Goal: Book appointment/travel/reservation

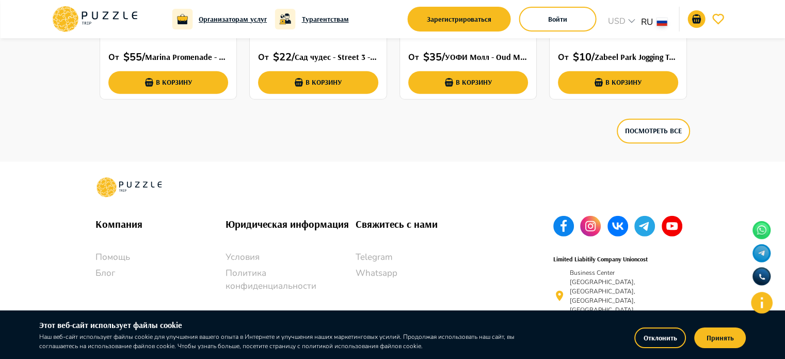
scroll to position [2922, 0]
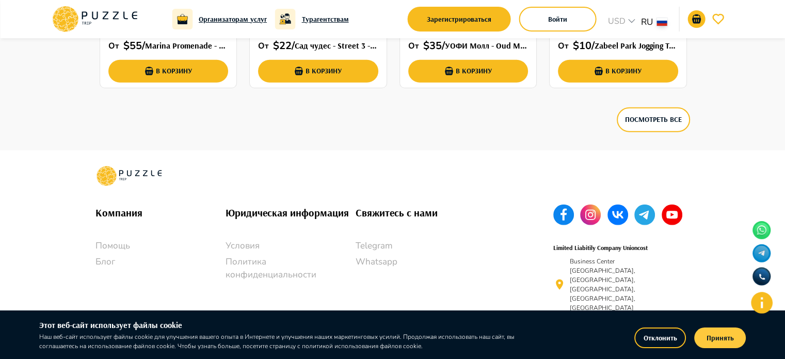
click at [726, 340] on button "Принять" at bounding box center [720, 337] width 52 height 21
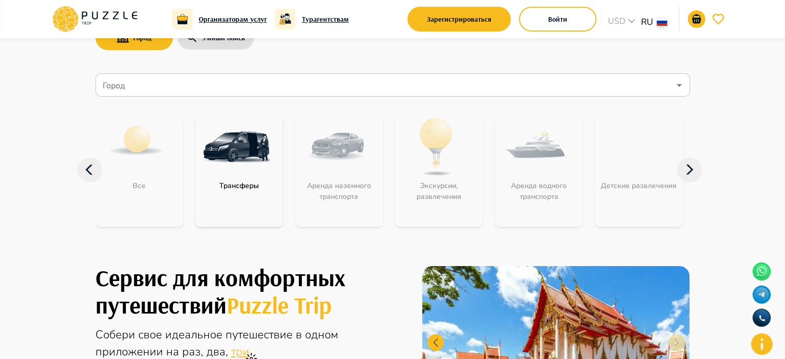
scroll to position [0, 0]
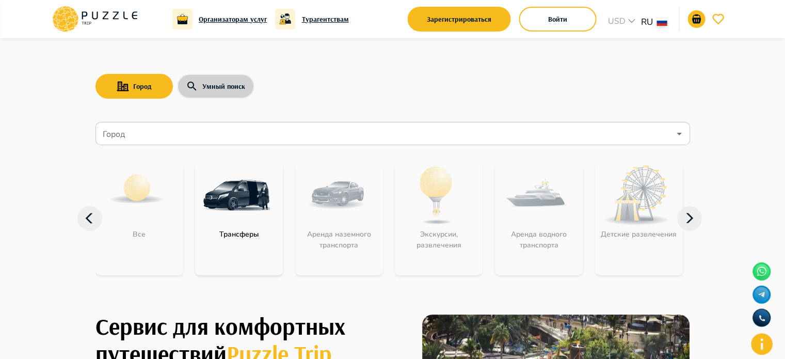
click at [221, 93] on button "Умный поиск" at bounding box center [215, 86] width 77 height 25
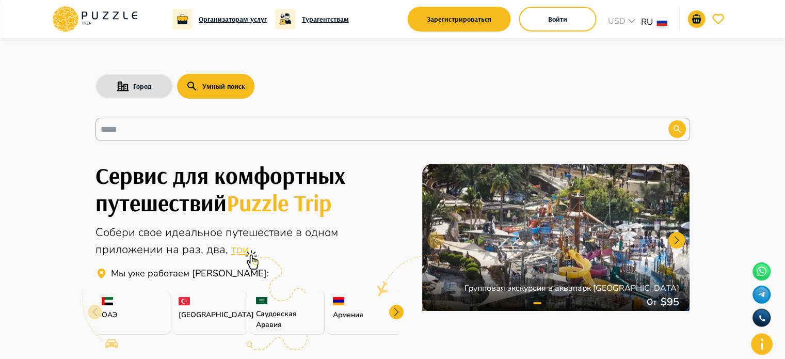
click at [149, 308] on div "ОАЭ" at bounding box center [133, 313] width 75 height 44
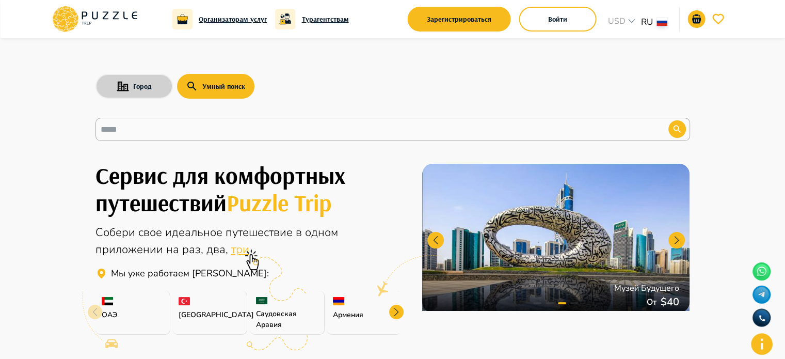
click at [151, 89] on button "Город" at bounding box center [134, 86] width 77 height 25
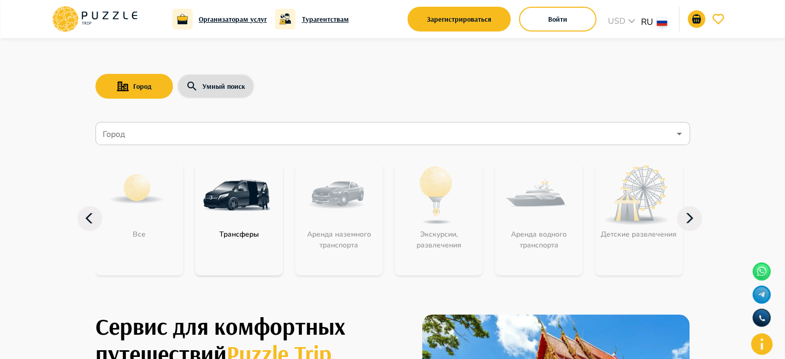
click at [181, 132] on input "Город" at bounding box center [385, 134] width 569 height 20
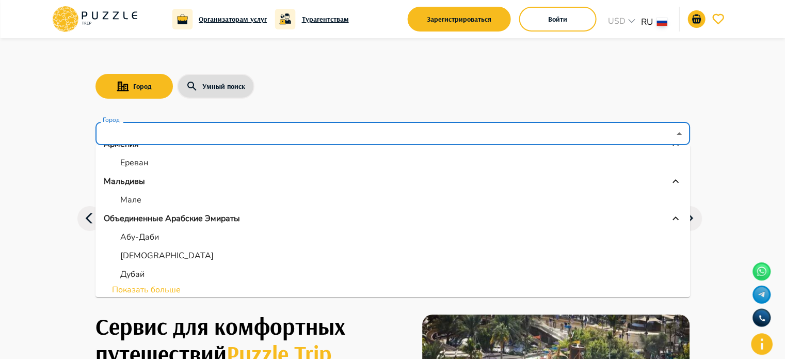
scroll to position [103, 0]
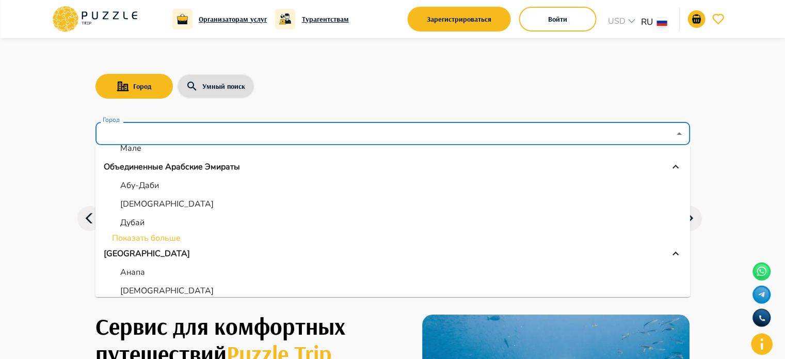
click at [139, 222] on p "Дубай" at bounding box center [132, 222] width 24 height 12
type input "*****"
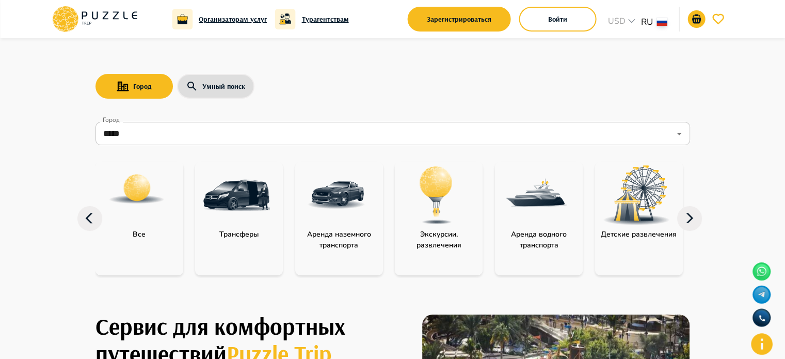
click at [690, 223] on icon at bounding box center [689, 218] width 25 height 25
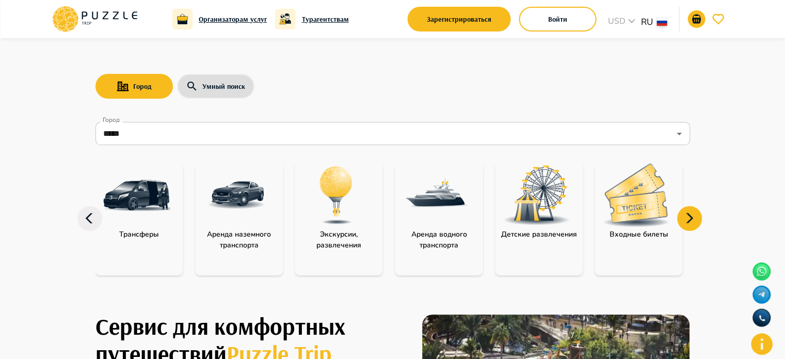
click at [690, 223] on icon at bounding box center [689, 218] width 25 height 25
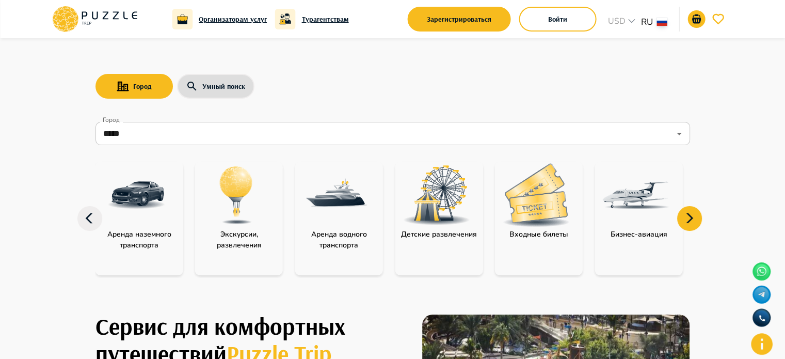
click at [690, 223] on icon at bounding box center [689, 218] width 25 height 25
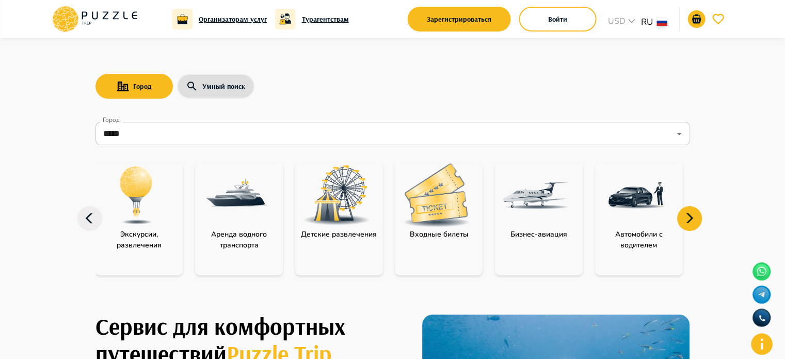
click at [690, 223] on icon at bounding box center [689, 218] width 25 height 25
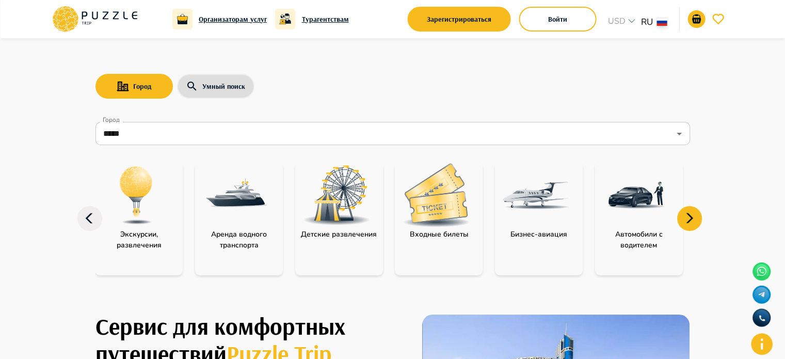
click at [86, 211] on icon at bounding box center [89, 218] width 25 height 25
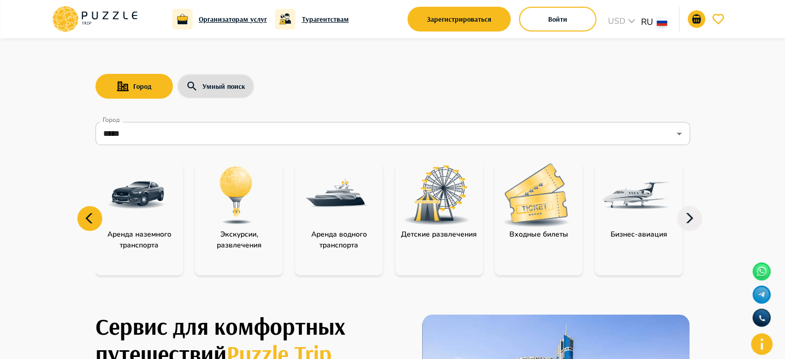
click at [86, 211] on icon at bounding box center [89, 218] width 25 height 25
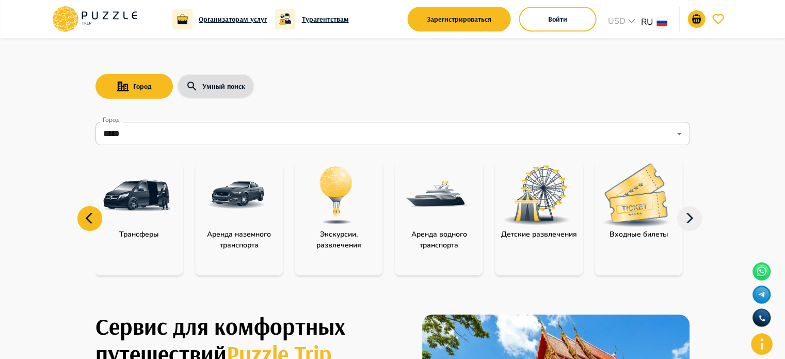
click at [86, 211] on icon at bounding box center [89, 218] width 25 height 25
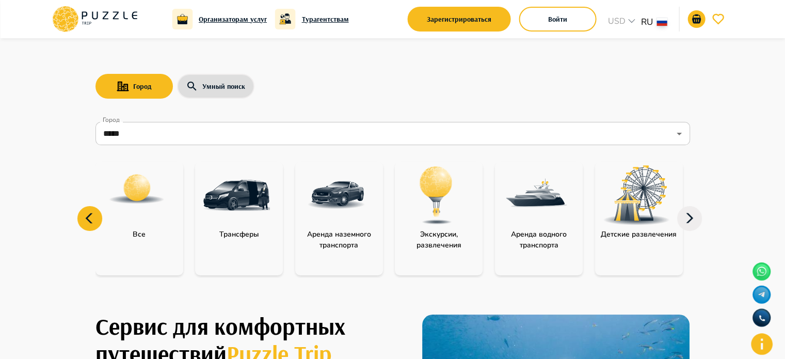
click at [252, 212] on img at bounding box center [236, 195] width 67 height 67
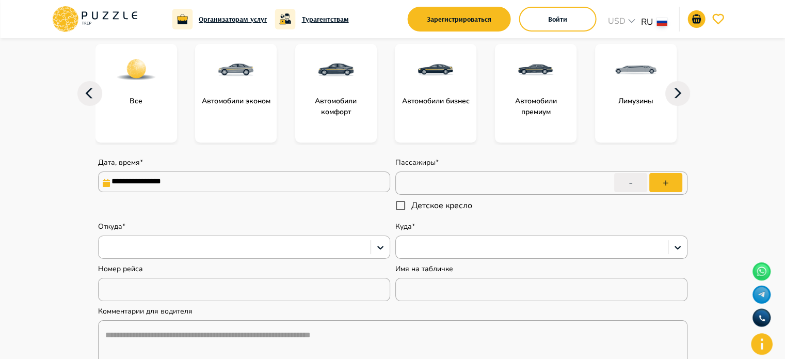
scroll to position [103, 0]
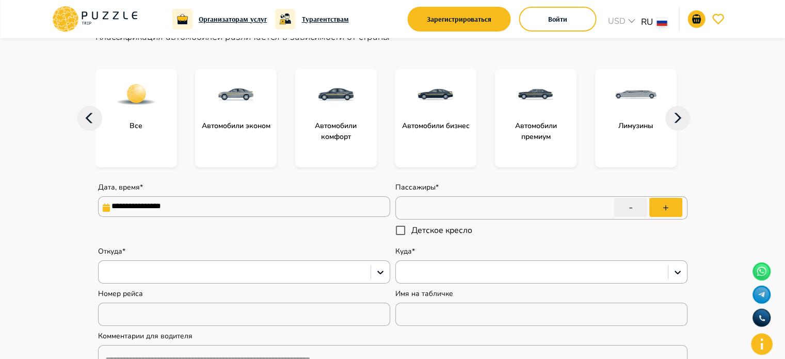
click at [336, 152] on div at bounding box center [336, 158] width 82 height 19
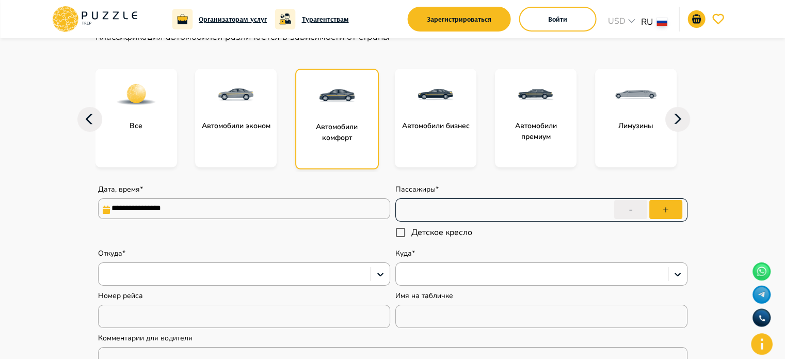
type textarea "*"
click at [350, 268] on div at bounding box center [235, 273] width 262 height 13
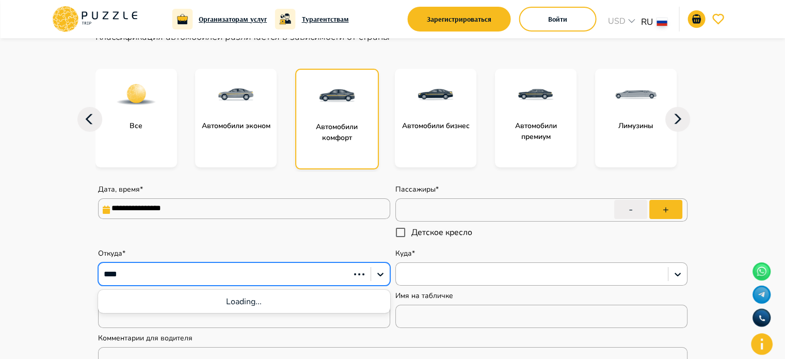
type input "*****"
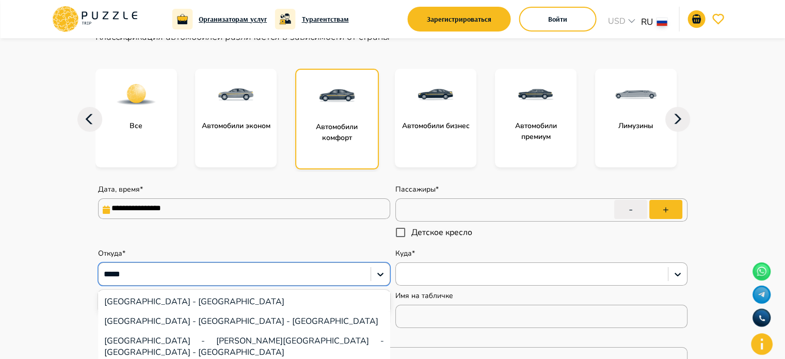
click at [253, 297] on div "[GEOGRAPHIC_DATA] - [GEOGRAPHIC_DATA]" at bounding box center [244, 302] width 292 height 20
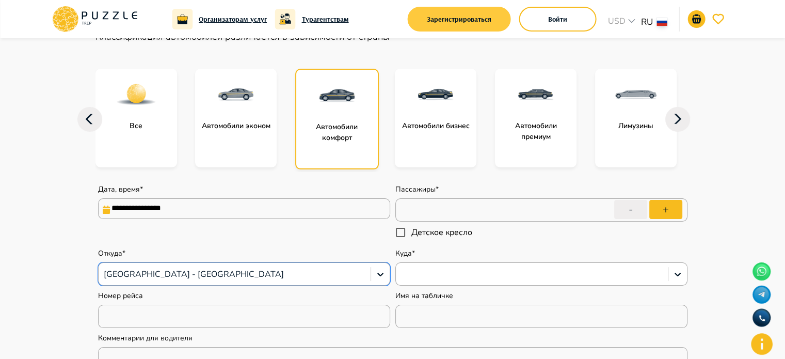
type textarea "*"
